Goal: Task Accomplishment & Management: Manage account settings

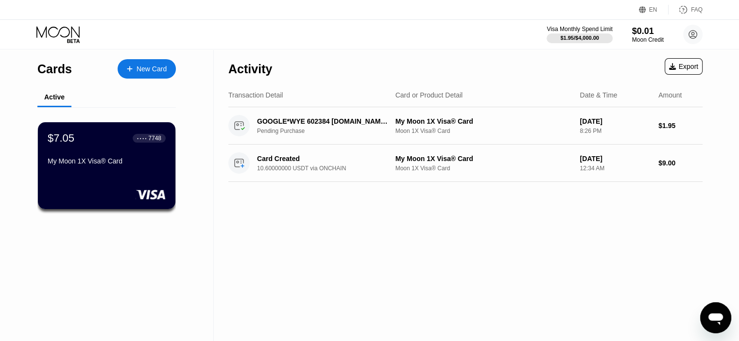
drag, startPoint x: 507, startPoint y: 229, endPoint x: 503, endPoint y: 216, distance: 13.5
click at [505, 229] on div "Activity Export Transaction Detail Card or Product Detail Date & Time Amount GO…" at bounding box center [465, 196] width 503 height 292
drag, startPoint x: 551, startPoint y: 266, endPoint x: 550, endPoint y: 256, distance: 9.8
click at [551, 266] on div "Activity Export Transaction Detail Card or Product Detail Date & Time Amount GO…" at bounding box center [465, 196] width 503 height 292
